Goal: Transaction & Acquisition: Download file/media

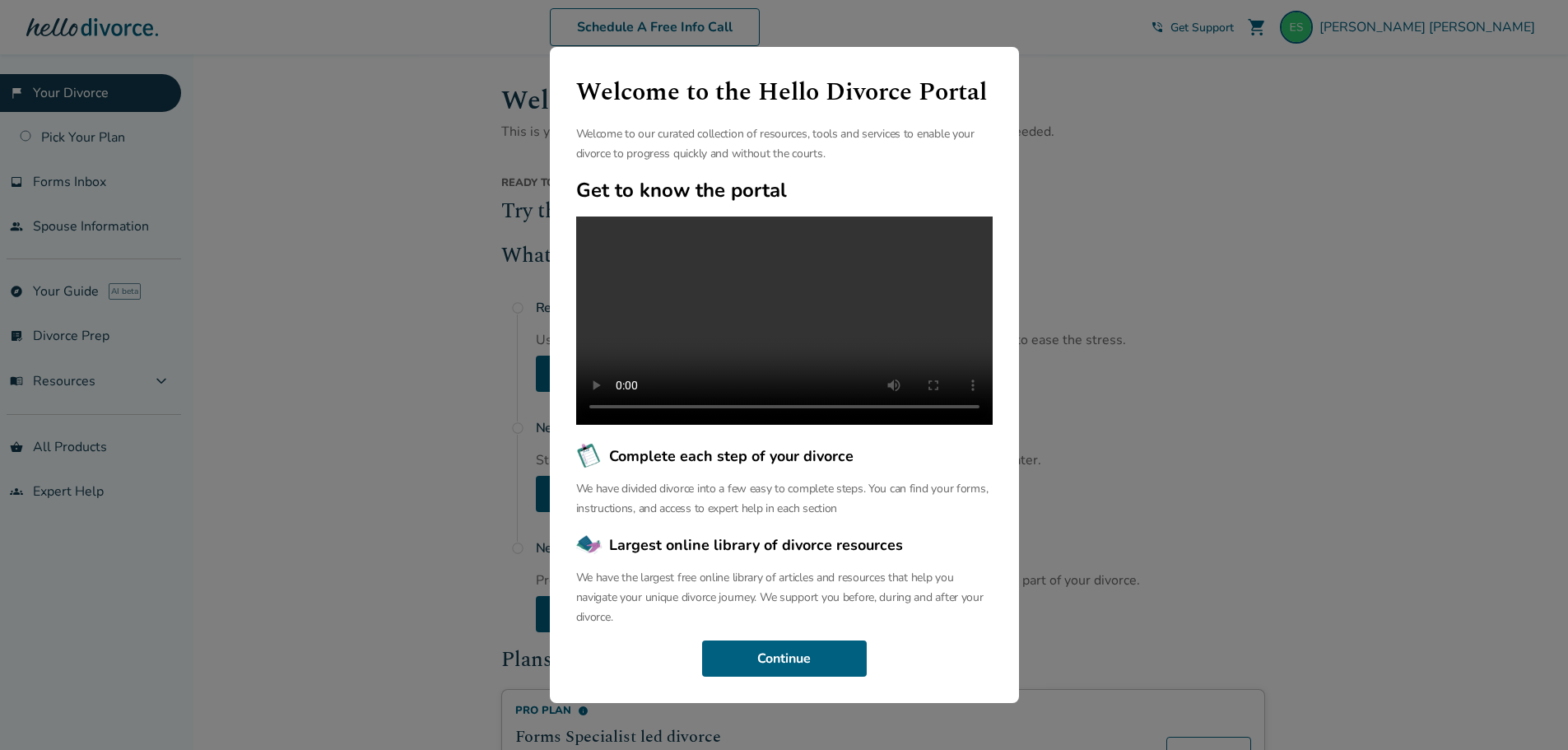
scroll to position [38, 0]
click at [785, 674] on button "Continue" at bounding box center [784, 658] width 165 height 37
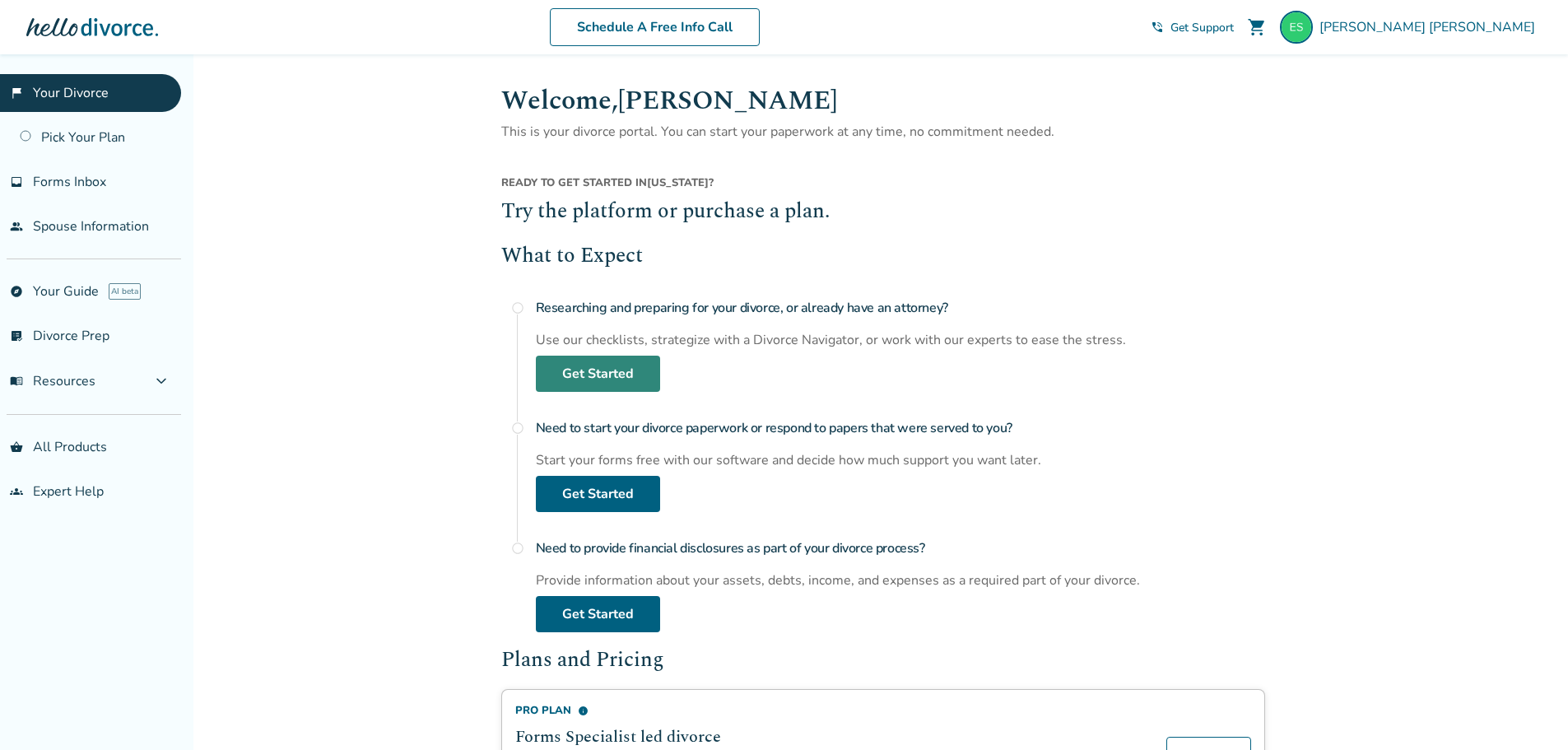
click at [582, 371] on link "Get Started" at bounding box center [598, 373] width 125 height 37
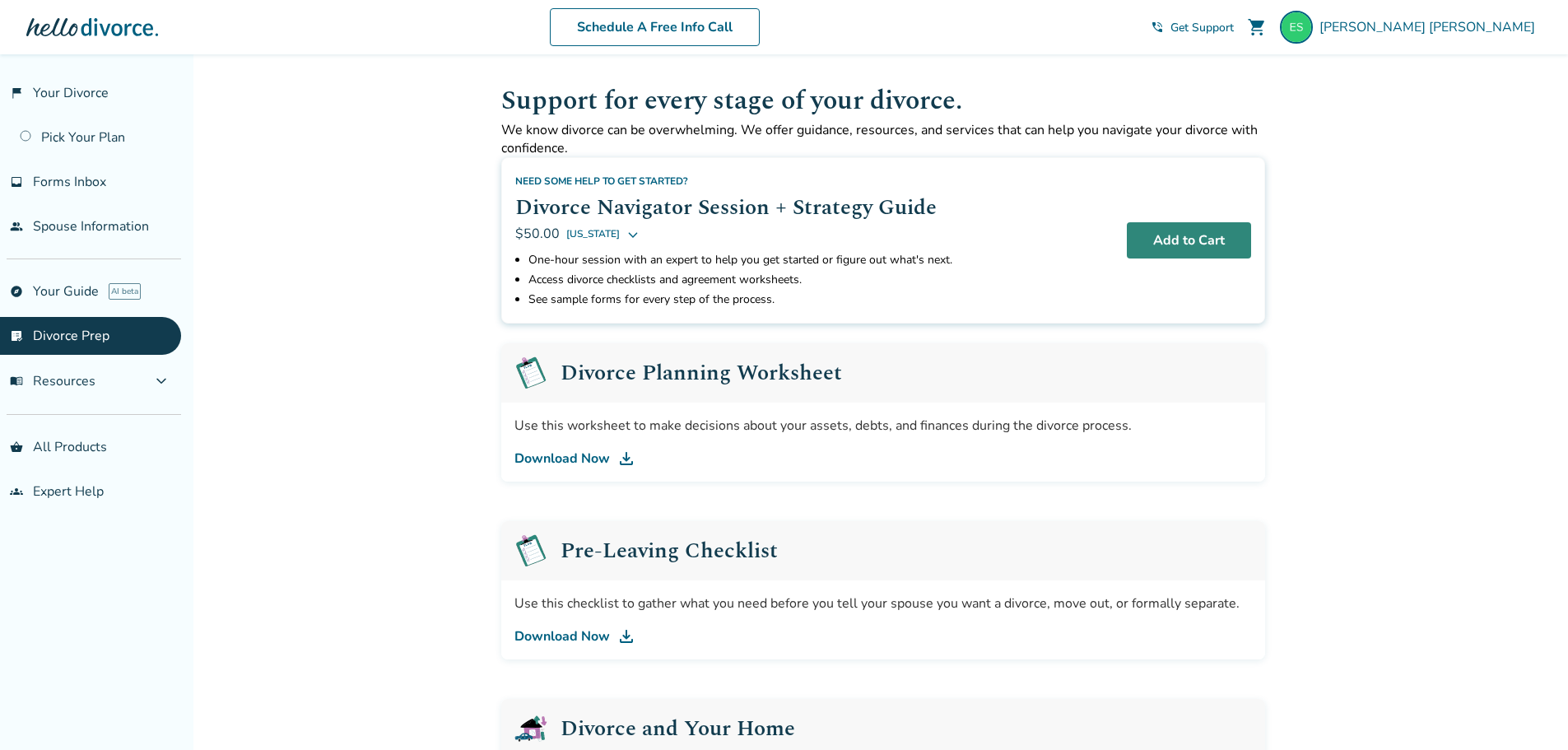
click at [1173, 237] on button "Add to Cart" at bounding box center [1188, 240] width 125 height 37
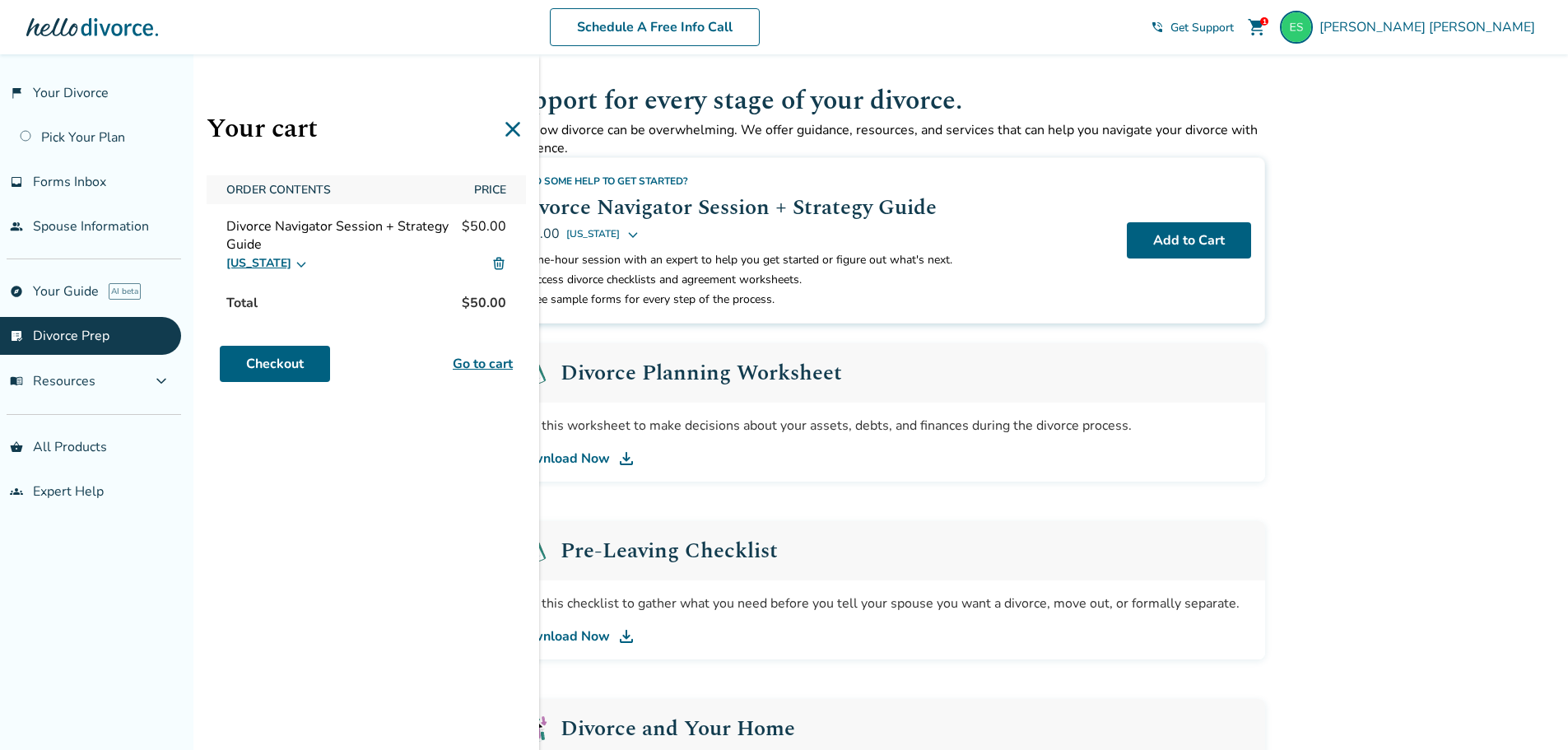
click at [600, 458] on link "Download Now" at bounding box center [883, 458] width 738 height 20
click at [515, 129] on icon at bounding box center [513, 129] width 26 height 26
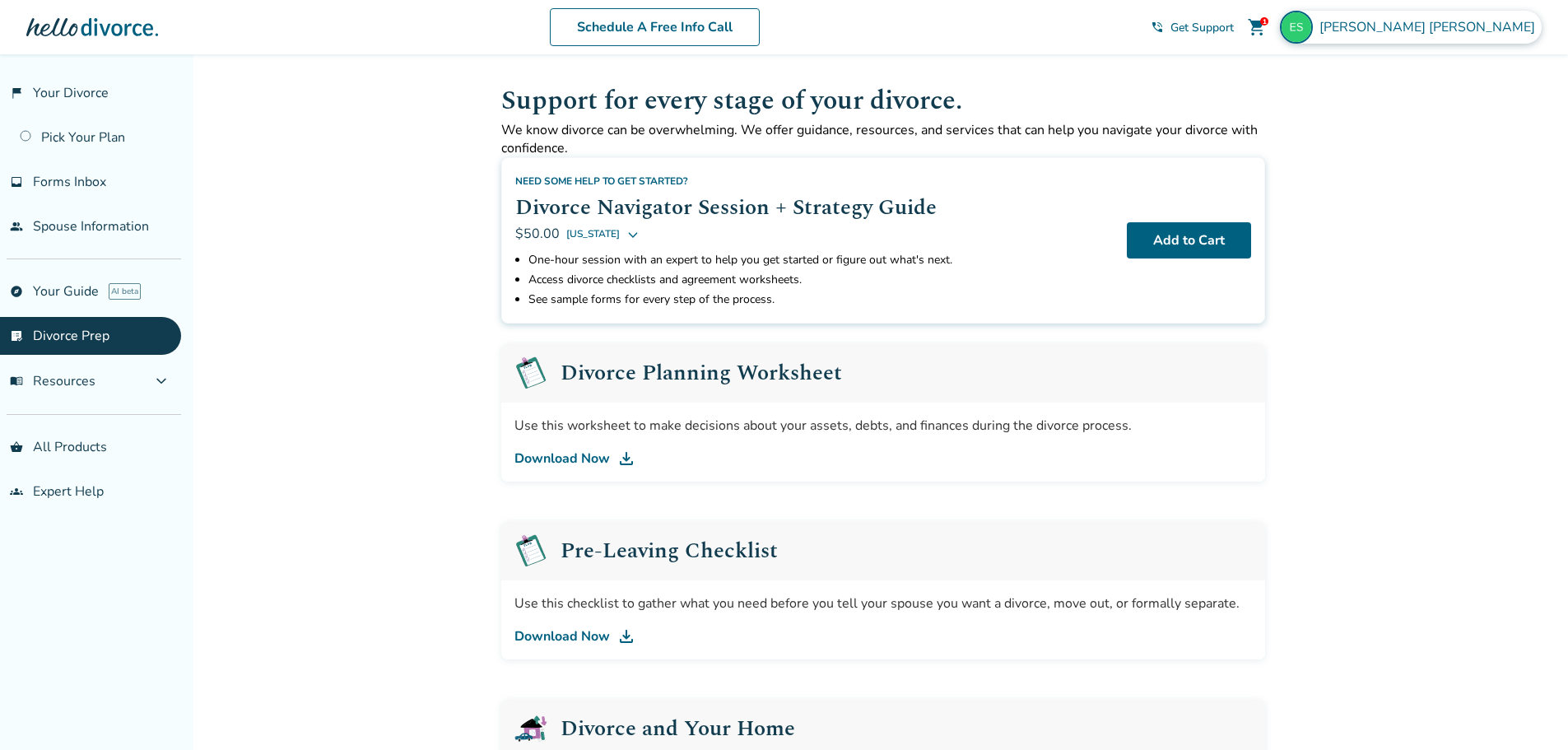
click at [1480, 30] on span "[PERSON_NAME]" at bounding box center [1429, 26] width 222 height 18
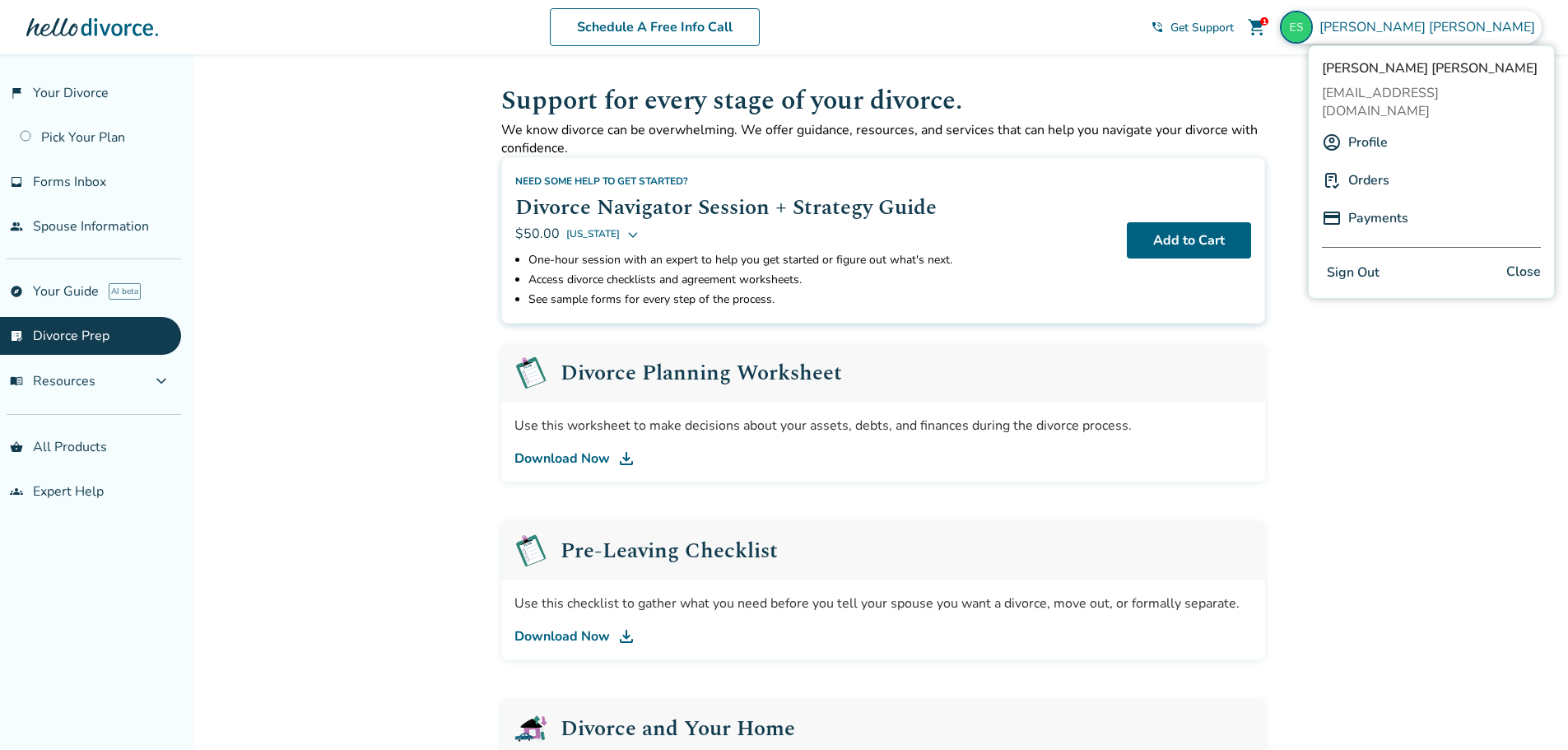
click at [1355, 261] on button "Sign Out" at bounding box center [1352, 272] width 63 height 23
